Goal: Task Accomplishment & Management: Manage account settings

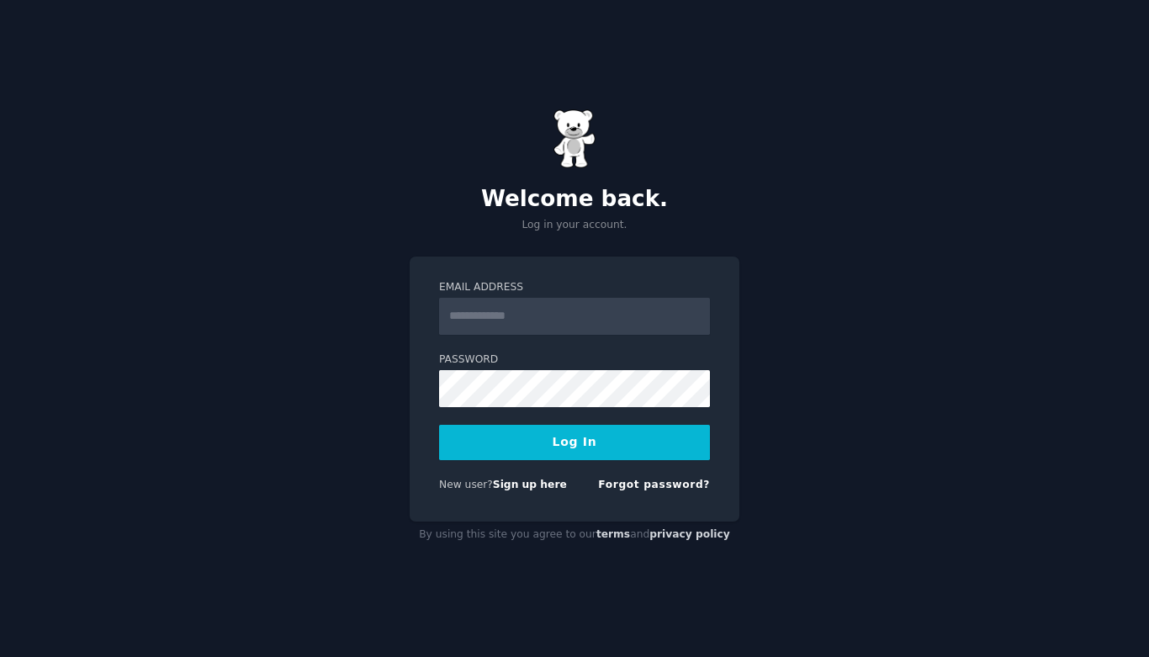
click at [631, 324] on input "Email Address" at bounding box center [574, 316] width 271 height 37
type input "**********"
click at [606, 441] on button "Log In" at bounding box center [574, 442] width 271 height 35
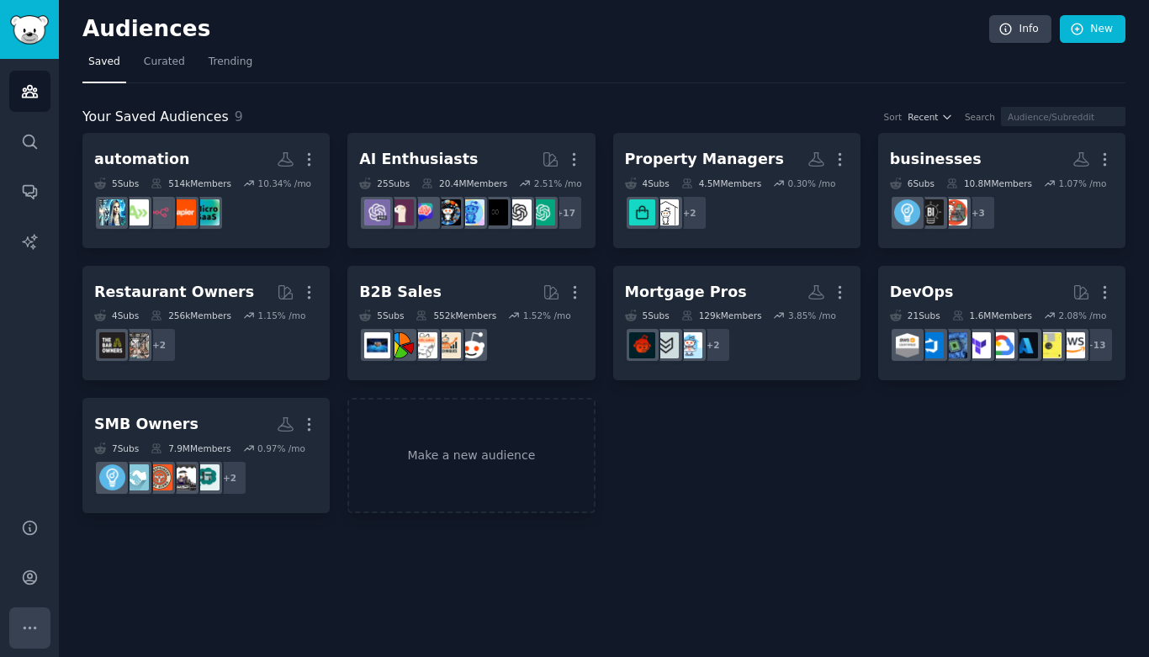
click at [21, 626] on icon "Sidebar" at bounding box center [30, 628] width 18 height 18
click at [18, 576] on link "Account" at bounding box center [29, 577] width 41 height 41
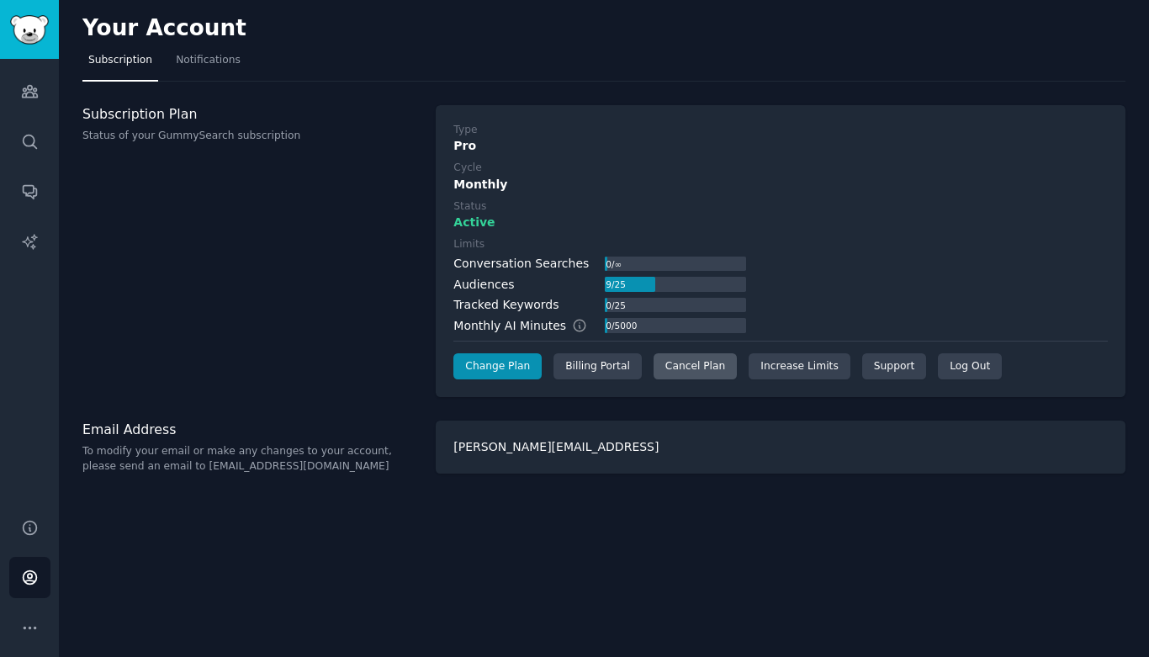
click at [699, 363] on div "Cancel Plan" at bounding box center [694, 366] width 83 height 27
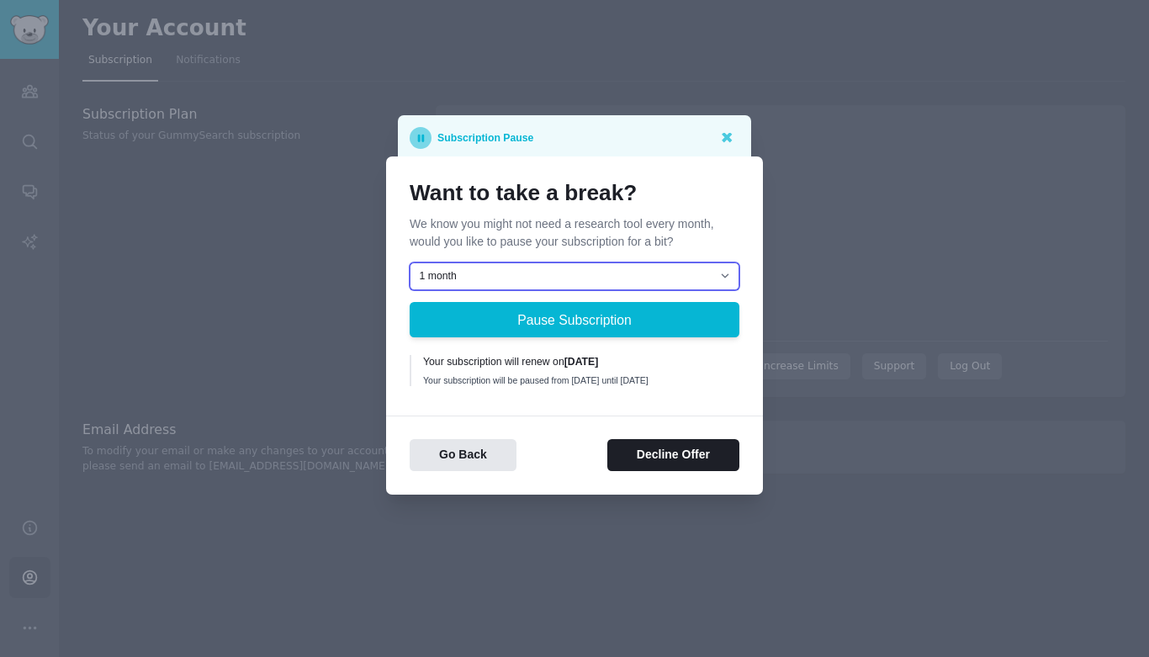
click at [582, 271] on select "1 month 2 months 3 months Choose a custom date to resume" at bounding box center [574, 276] width 330 height 29
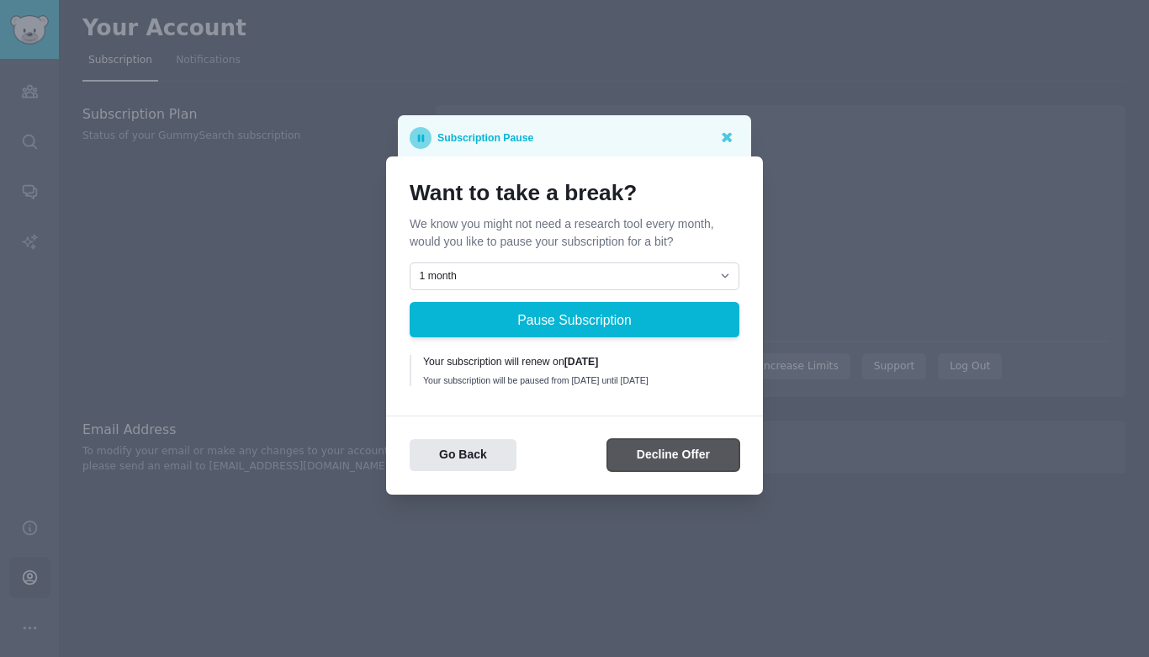
click at [663, 446] on button "Decline Offer" at bounding box center [673, 455] width 132 height 33
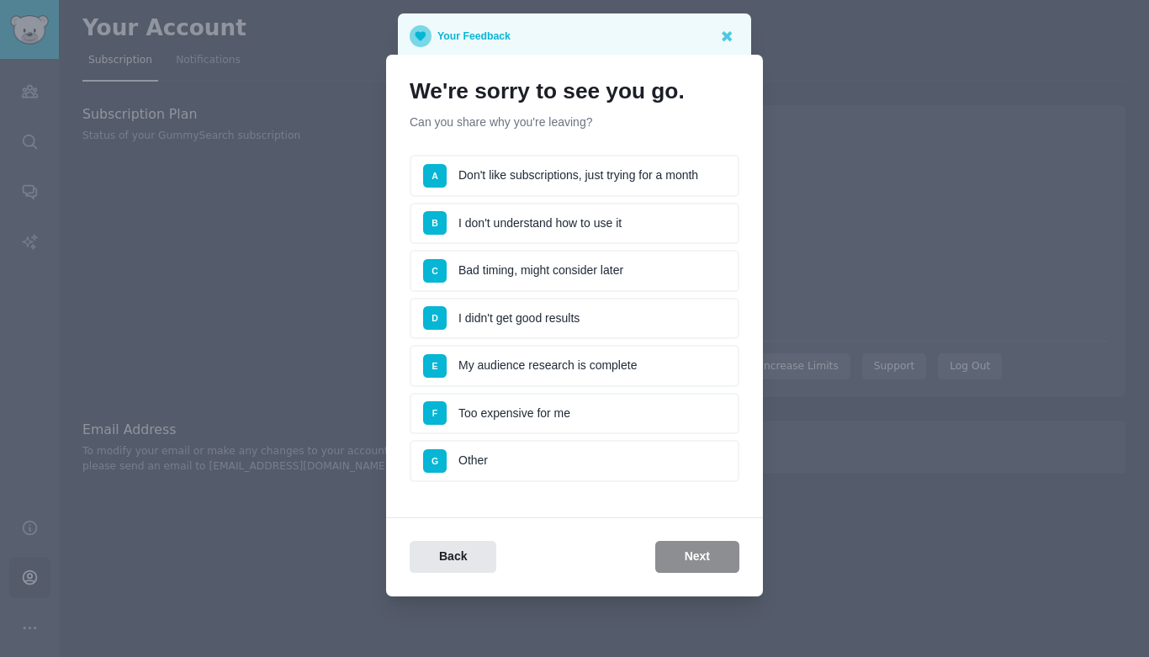
click at [651, 317] on li "D I didn't get good results" at bounding box center [574, 319] width 330 height 42
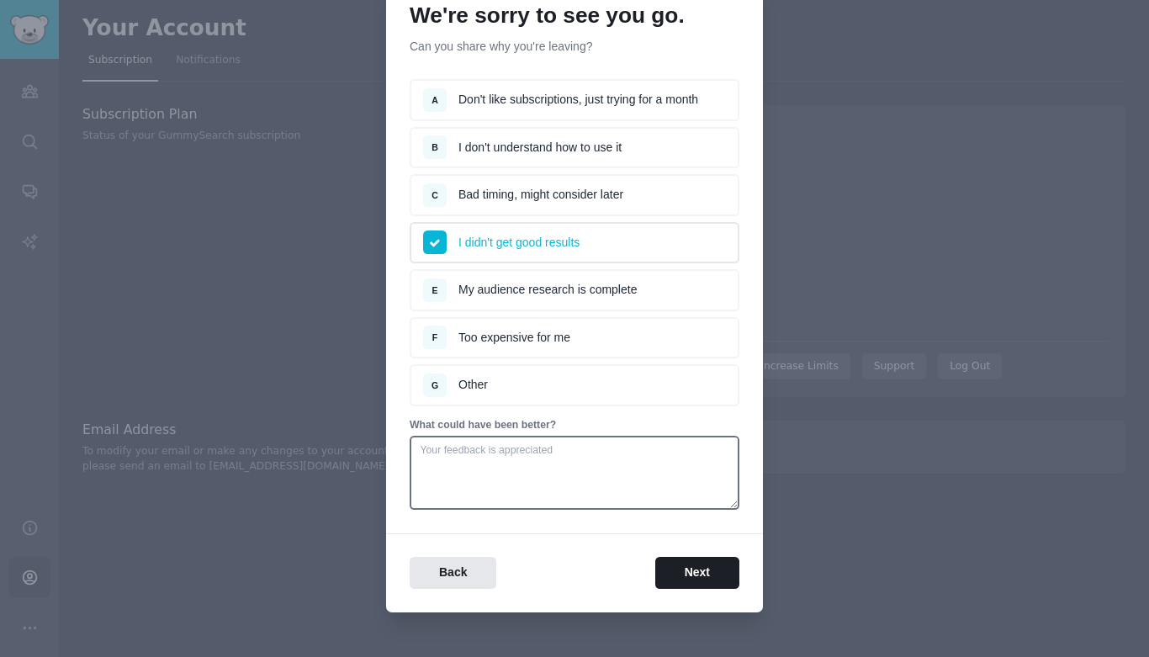
scroll to position [88, 0]
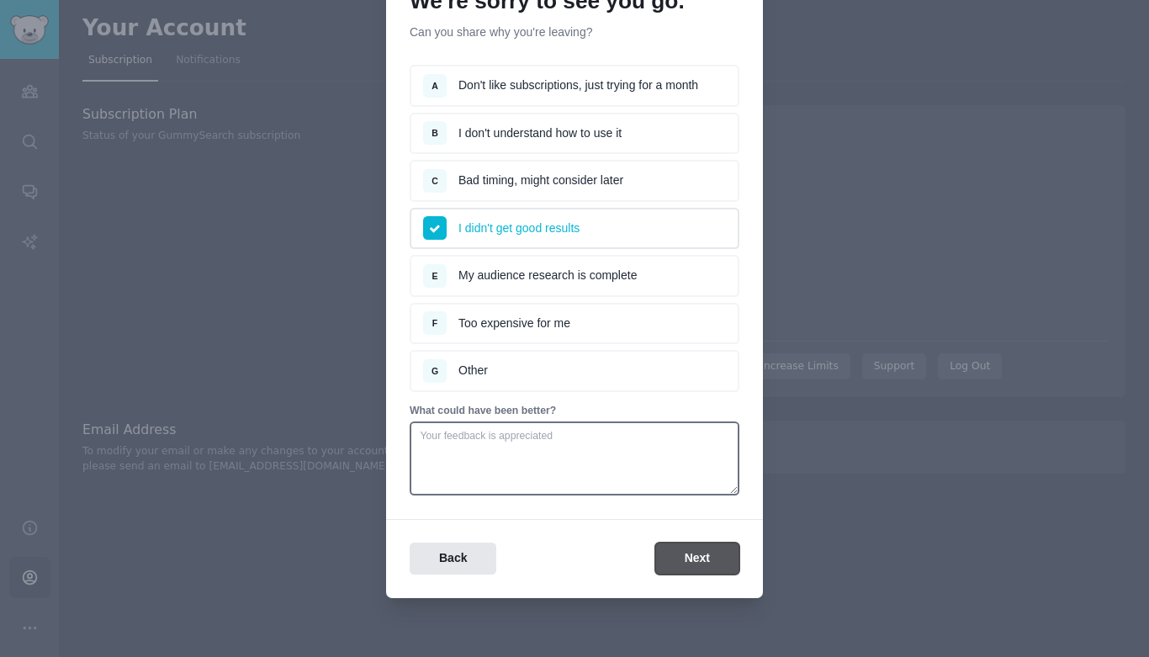
click at [695, 567] on button "Next" at bounding box center [697, 558] width 84 height 33
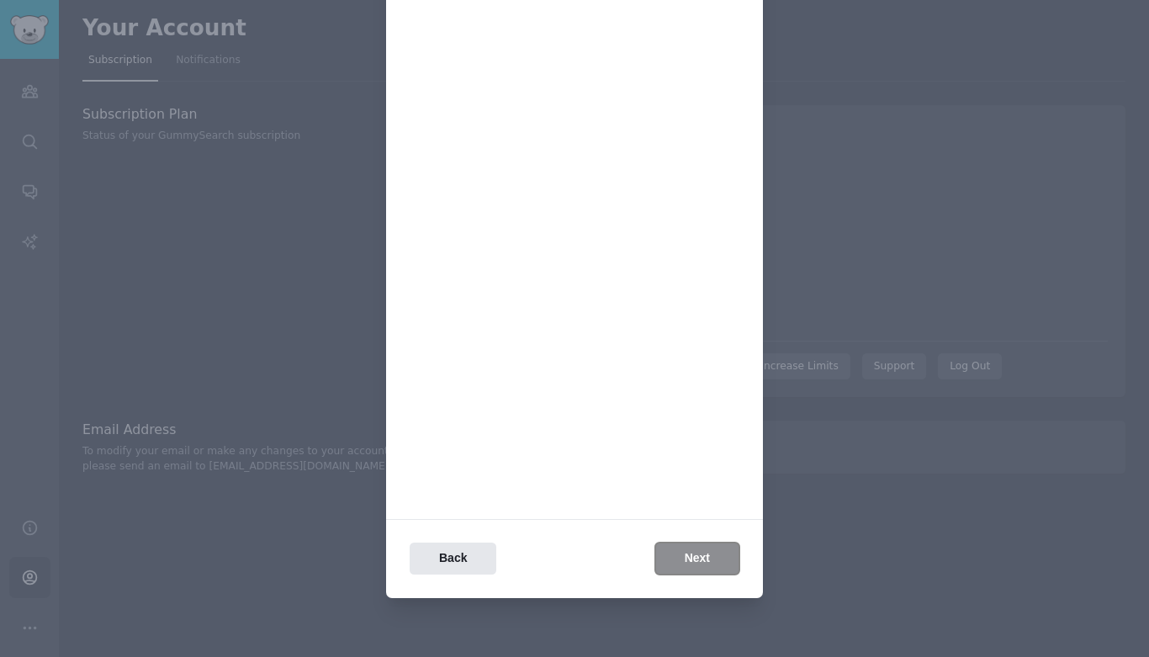
scroll to position [0, 0]
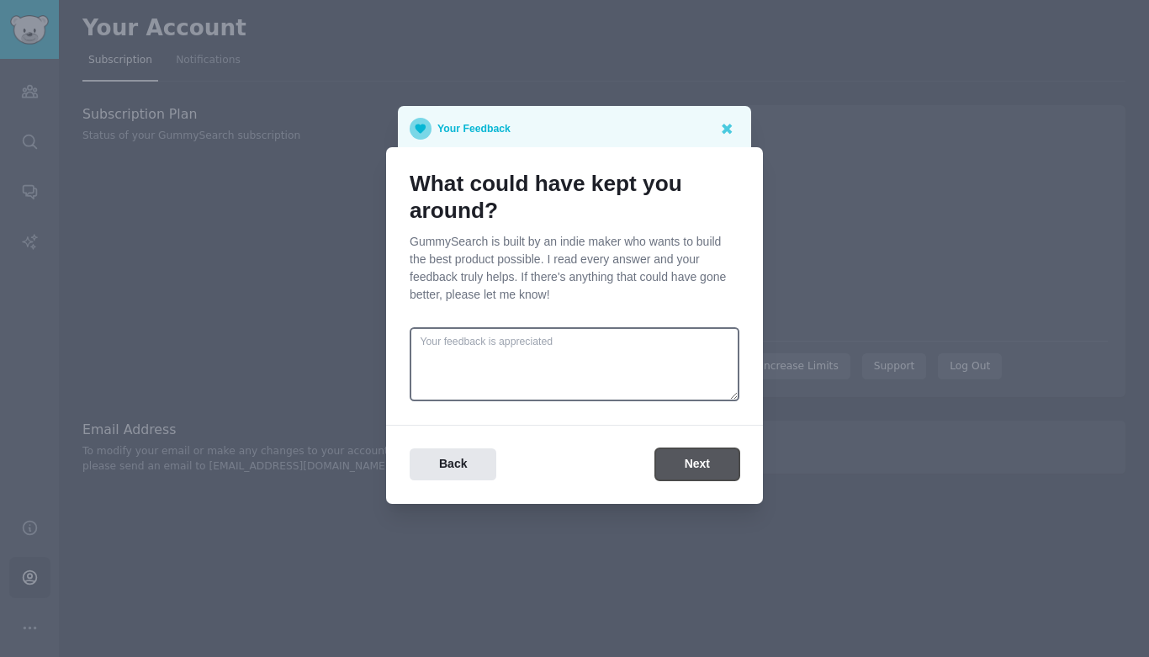
click at [714, 459] on button "Next" at bounding box center [697, 464] width 84 height 33
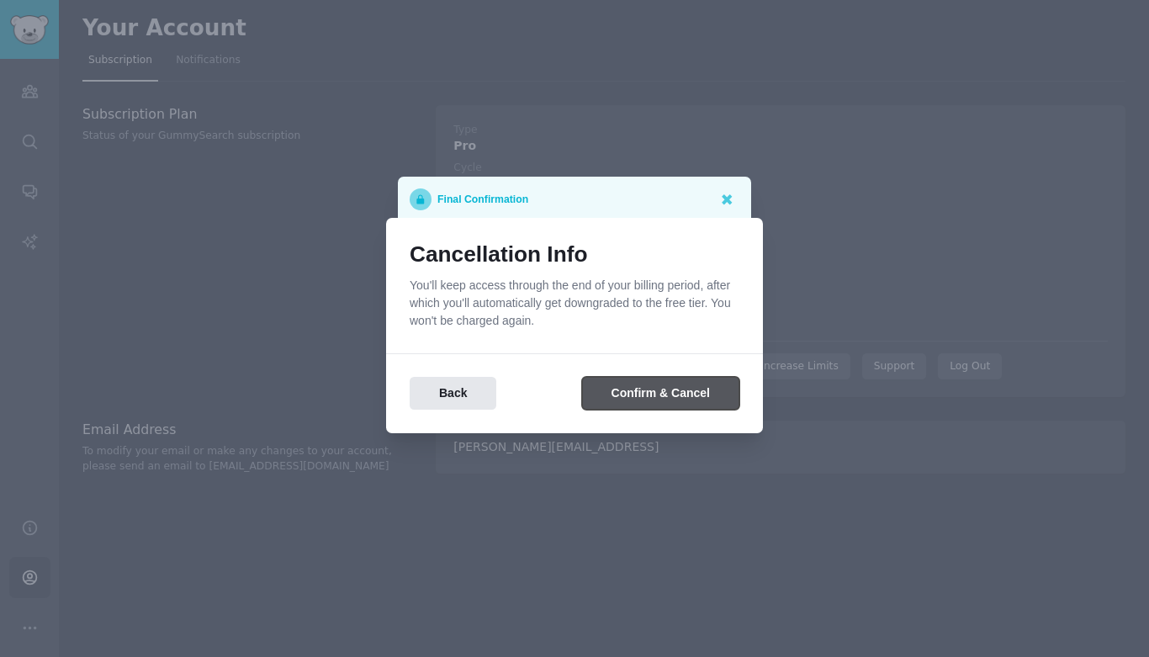
click at [706, 398] on button "Confirm & Cancel" at bounding box center [660, 393] width 157 height 33
